Goal: Task Accomplishment & Management: Use online tool/utility

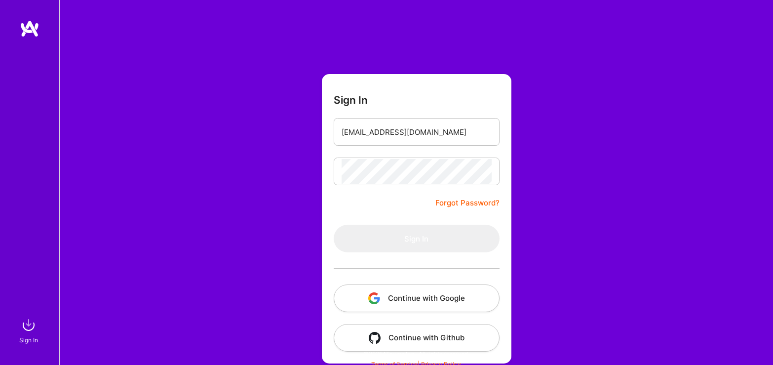
click at [403, 295] on button "Continue with Google" at bounding box center [417, 298] width 166 height 28
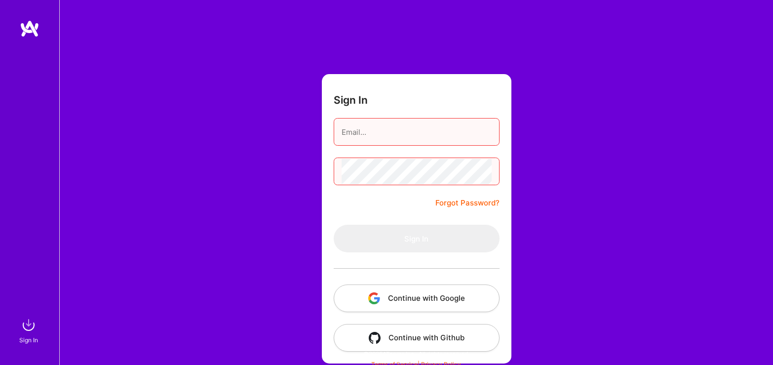
click at [361, 131] on input "email" at bounding box center [417, 131] width 150 height 25
type input "[EMAIL_ADDRESS][DOMAIN_NAME]"
click at [522, 193] on div "Sign In [EMAIL_ADDRESS][DOMAIN_NAME] Forgot Password? Sign In Continue with Goo…" at bounding box center [416, 185] width 714 height 371
click at [439, 308] on button "Continue with Google" at bounding box center [417, 298] width 166 height 28
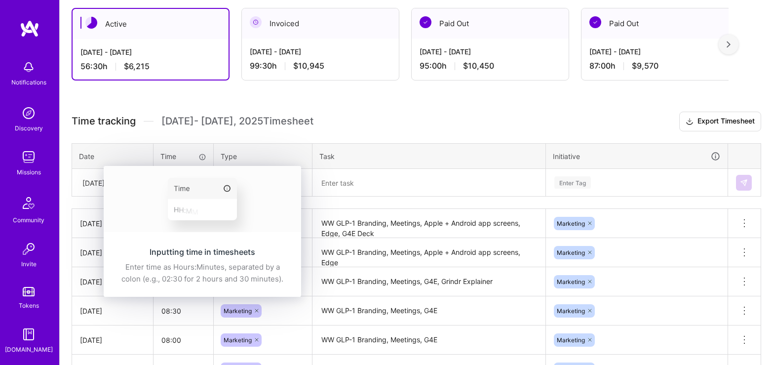
scroll to position [174, 0]
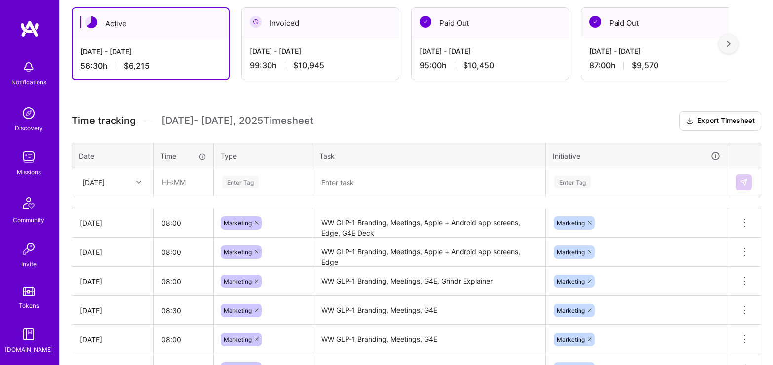
click at [91, 182] on div "[DATE]" at bounding box center [93, 182] width 22 height 10
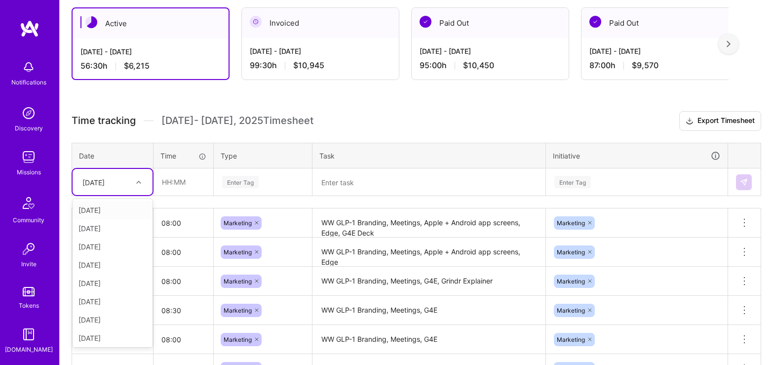
click at [105, 183] on div "[DATE]" at bounding box center [93, 182] width 22 height 10
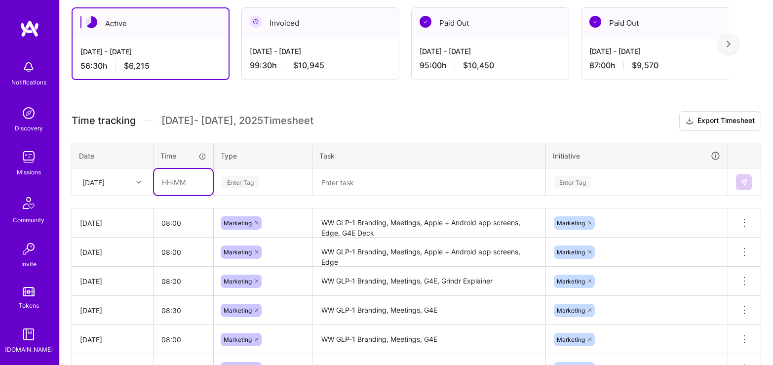
click at [177, 182] on input "text" at bounding box center [183, 182] width 59 height 26
click at [236, 187] on div "Enter Tag" at bounding box center [240, 181] width 37 height 15
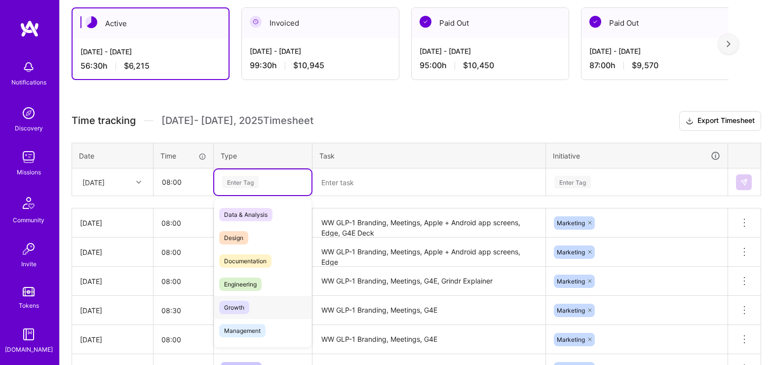
scroll to position [80, 0]
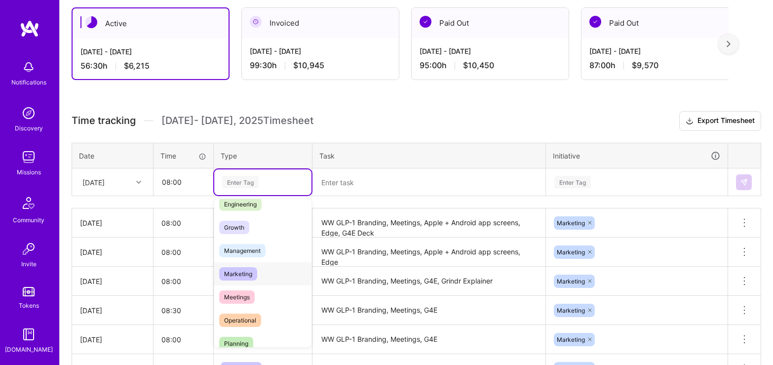
click at [246, 272] on span "Marketing" at bounding box center [238, 273] width 38 height 13
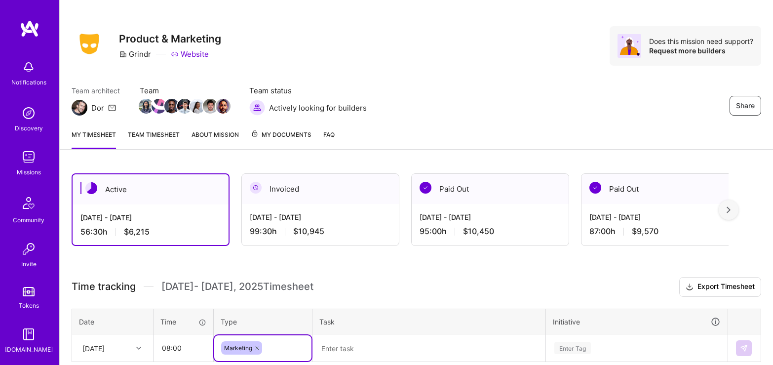
scroll to position [12, 0]
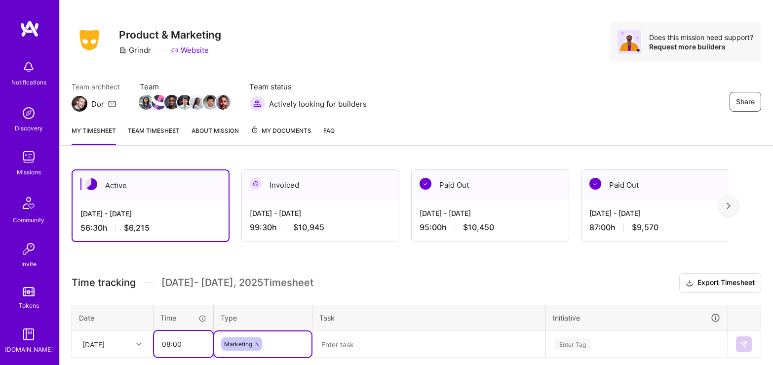
click at [174, 342] on input "08:00" at bounding box center [183, 344] width 59 height 26
click at [174, 344] on input "08:00" at bounding box center [183, 344] width 59 height 26
type input "08:30"
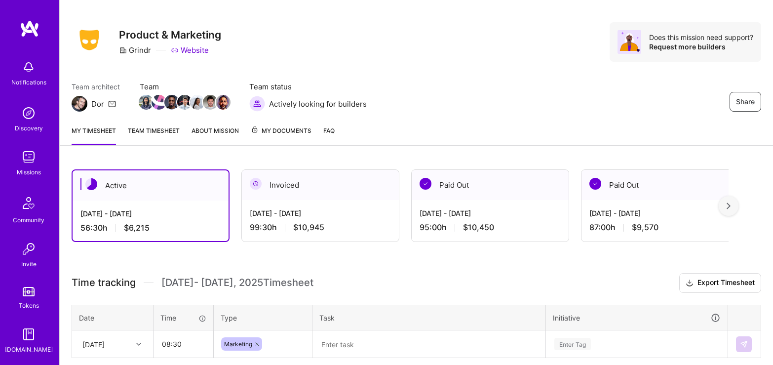
click at [356, 341] on textarea at bounding box center [428, 344] width 231 height 26
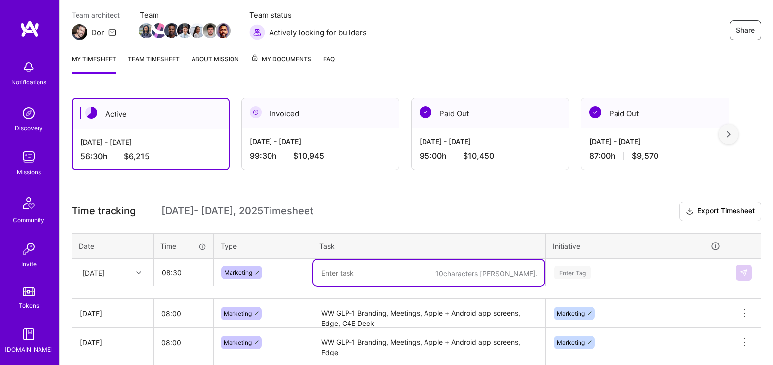
scroll to position [82, 0]
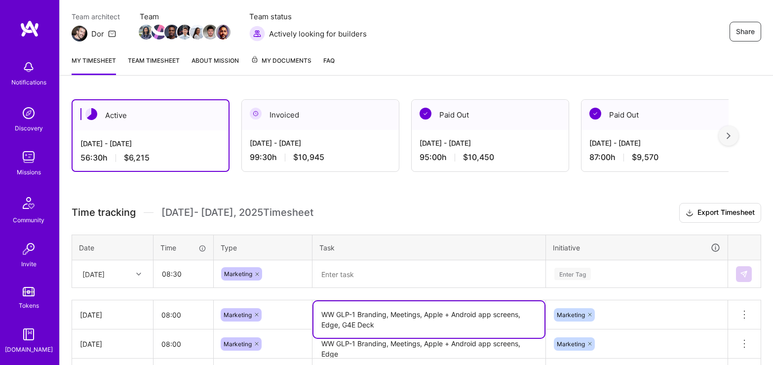
drag, startPoint x: 316, startPoint y: 322, endPoint x: 290, endPoint y: 314, distance: 27.2
click at [290, 314] on tr "[DATE] 08:00 Marketing WW GLP-1 Branding, Meetings, Apple + Android app screens…" at bounding box center [416, 314] width 689 height 29
click at [343, 264] on textarea at bounding box center [428, 274] width 231 height 26
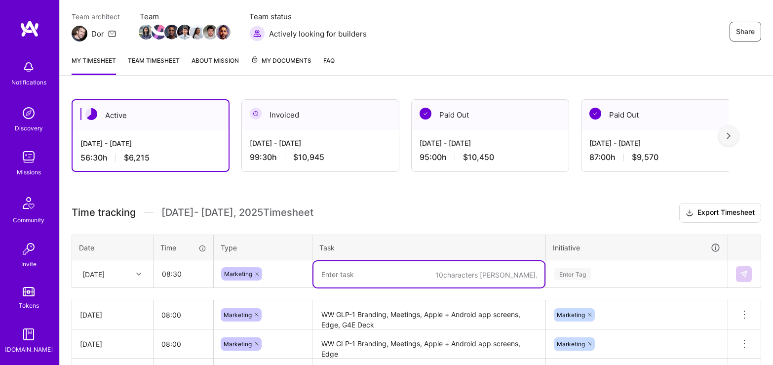
paste textarea "WW GLP-1 Branding, Meetings, Apple + Android app screens, Edge, G4E Deck"
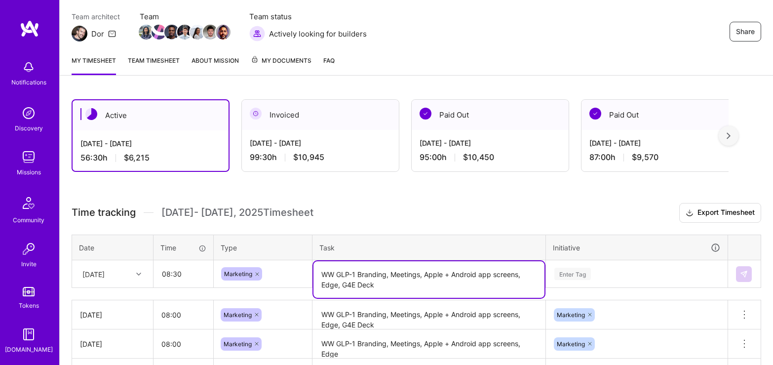
drag, startPoint x: 423, startPoint y: 272, endPoint x: 518, endPoint y: 272, distance: 95.3
click at [518, 272] on textarea "WW GLP-1 Branding, Meetings, Apple + Android app screens, Edge, G4E Deck" at bounding box center [428, 279] width 231 height 37
click at [343, 284] on textarea "WW GLP-1 Branding, Meetings,Grindr Storyboard for Explained Viode, Edge, G4E De…" at bounding box center [428, 279] width 231 height 37
click at [337, 285] on textarea "WW GLP-1 Branding, Meetings,Grindr Storyboard for Explained Viode, Edge, G4E De…" at bounding box center [428, 279] width 231 height 37
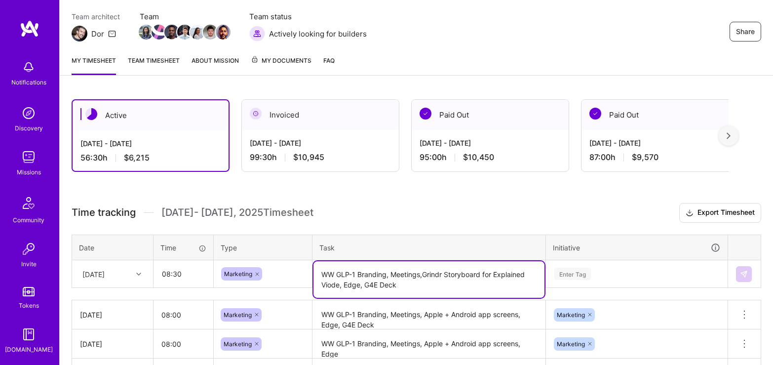
click at [337, 285] on textarea "WW GLP-1 Branding, Meetings,Grindr Storyboard for Explained Viode, Edge, G4E De…" at bounding box center [428, 279] width 231 height 37
click at [352, 282] on textarea "WW GLP-1 Branding, Meetings,Grindr Storyboard for Explained Video, Edge, G4E De…" at bounding box center [428, 279] width 231 height 37
click at [381, 287] on textarea "WW GLP-1 Branding, Meetings,Grindr Storyboard for Explained Video, Edge, G4E De…" at bounding box center [428, 279] width 231 height 37
drag, startPoint x: 399, startPoint y: 285, endPoint x: 344, endPoint y: 283, distance: 55.3
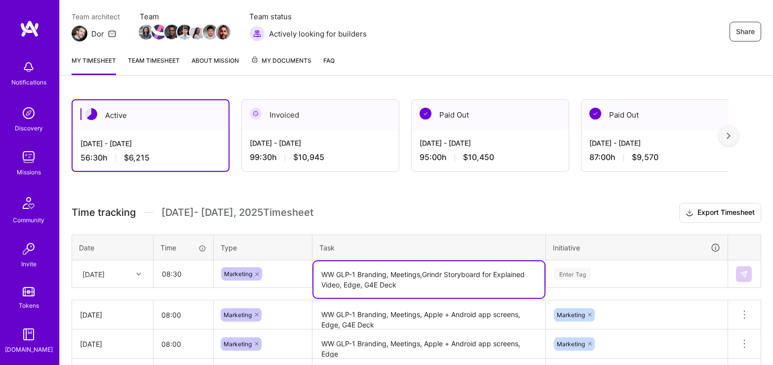
click at [344, 283] on textarea "WW GLP-1 Branding, Meetings,Grindr Storyboard for Explained Video, Edge, G4E De…" at bounding box center [428, 279] width 231 height 37
click at [601, 271] on div "Enter Tag" at bounding box center [636, 274] width 181 height 26
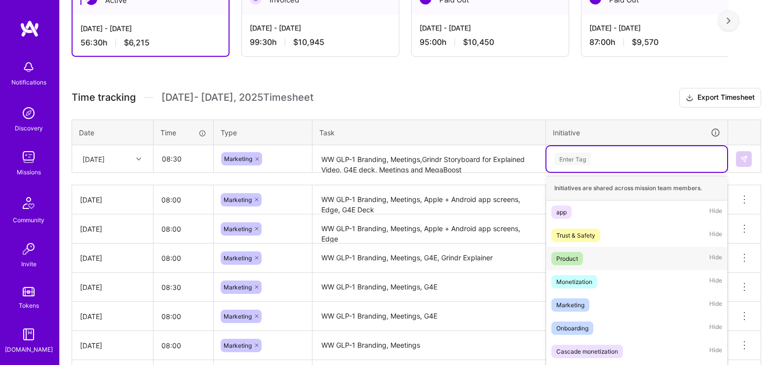
scroll to position [214, 0]
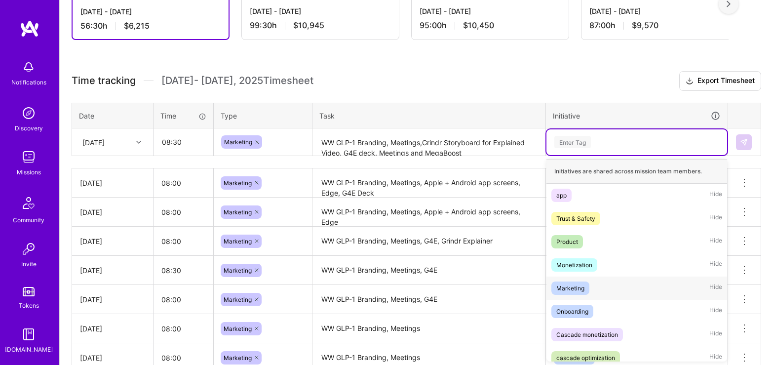
click at [585, 285] on span "Marketing" at bounding box center [570, 287] width 38 height 13
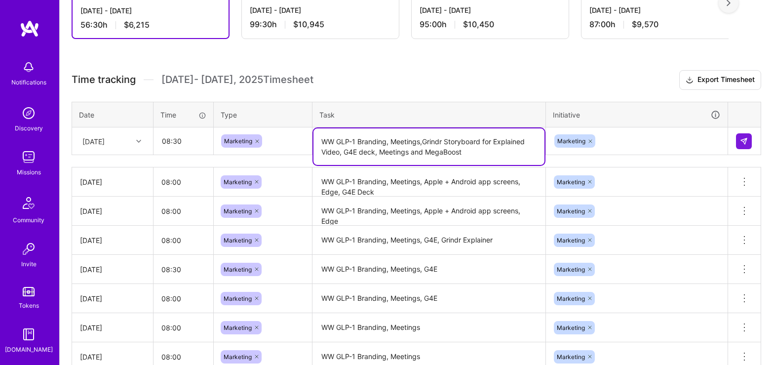
click at [409, 143] on textarea "WW GLP-1 Branding, Meetings,Grindr Storyboard for Explained Video, G4E deck, Me…" at bounding box center [428, 146] width 231 height 37
click at [409, 143] on textarea "WW GLP-1 Branding, Meetings,Grindr Storyboard for Explained Video, G4E deck, Me…" at bounding box center [428, 147] width 231 height 37
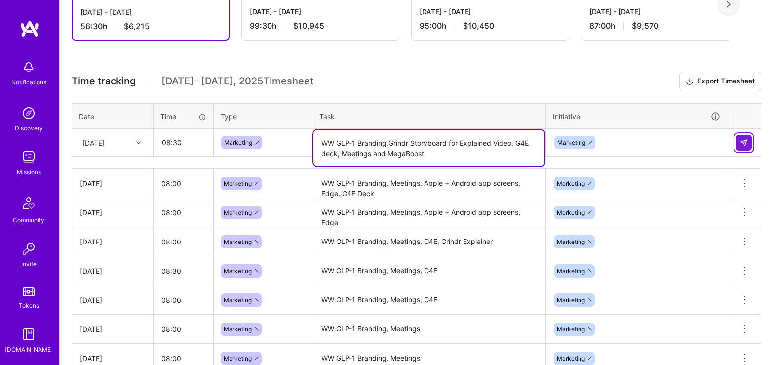
type textarea "WW GLP-1 Branding,Grindr Storyboard for Explained Video, G4E deck, Meetings and…"
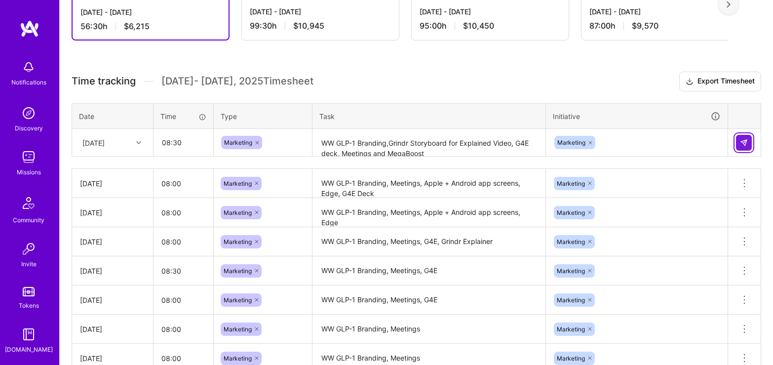
click at [743, 142] on img at bounding box center [744, 143] width 8 height 8
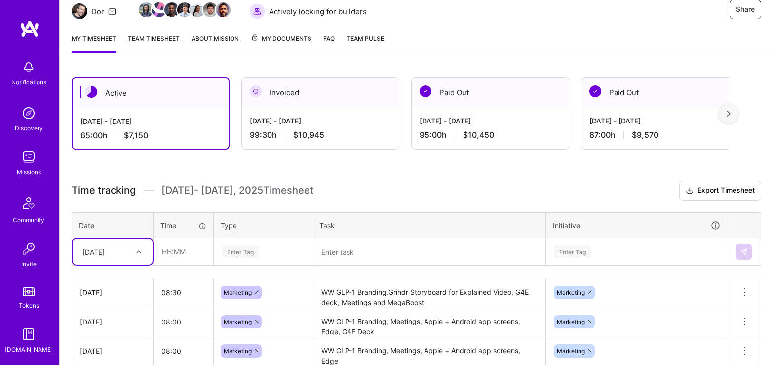
scroll to position [0, 0]
